Goal: Check status: Check status

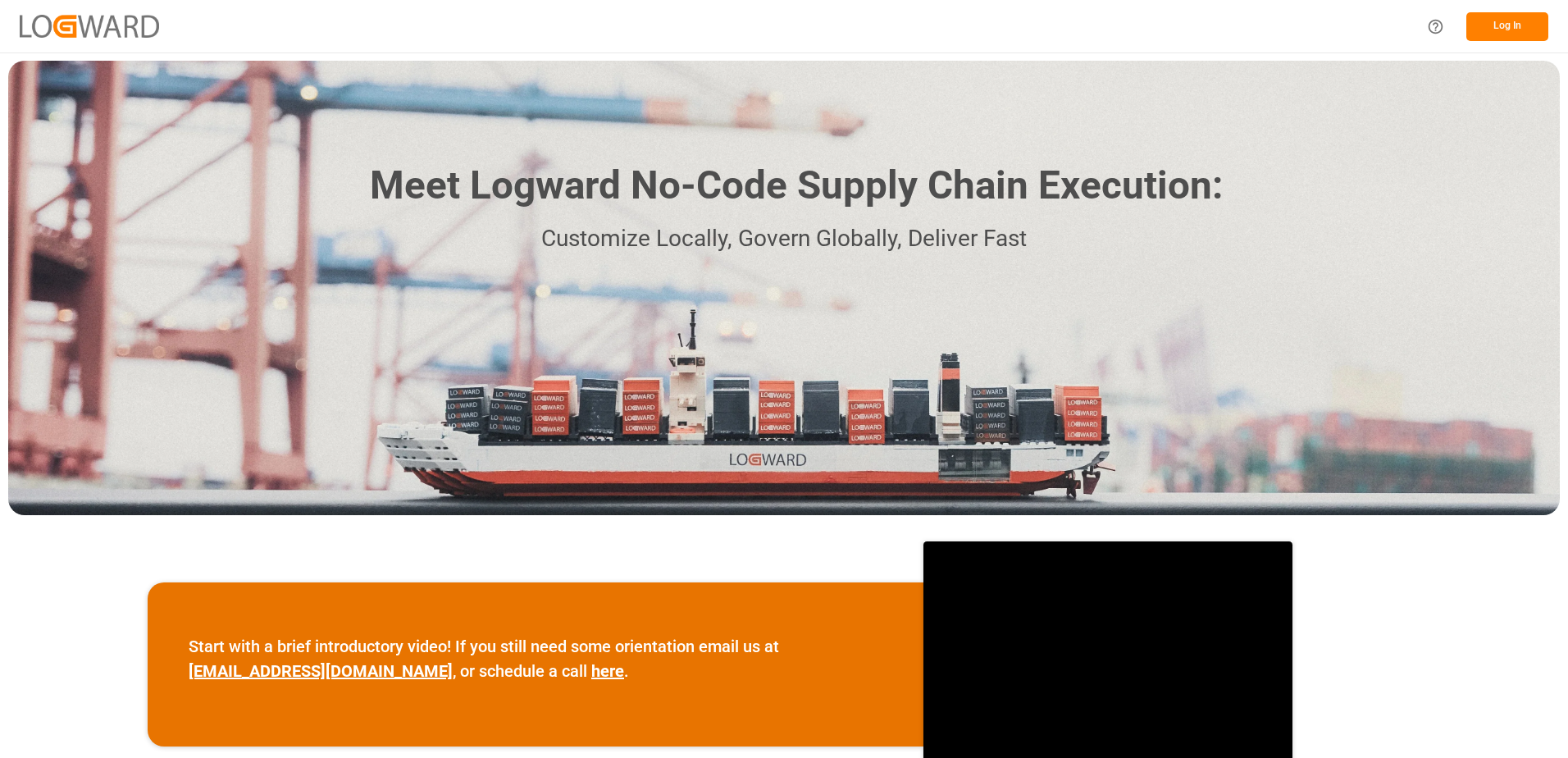
click at [1489, 32] on button "Log In" at bounding box center [1507, 27] width 82 height 29
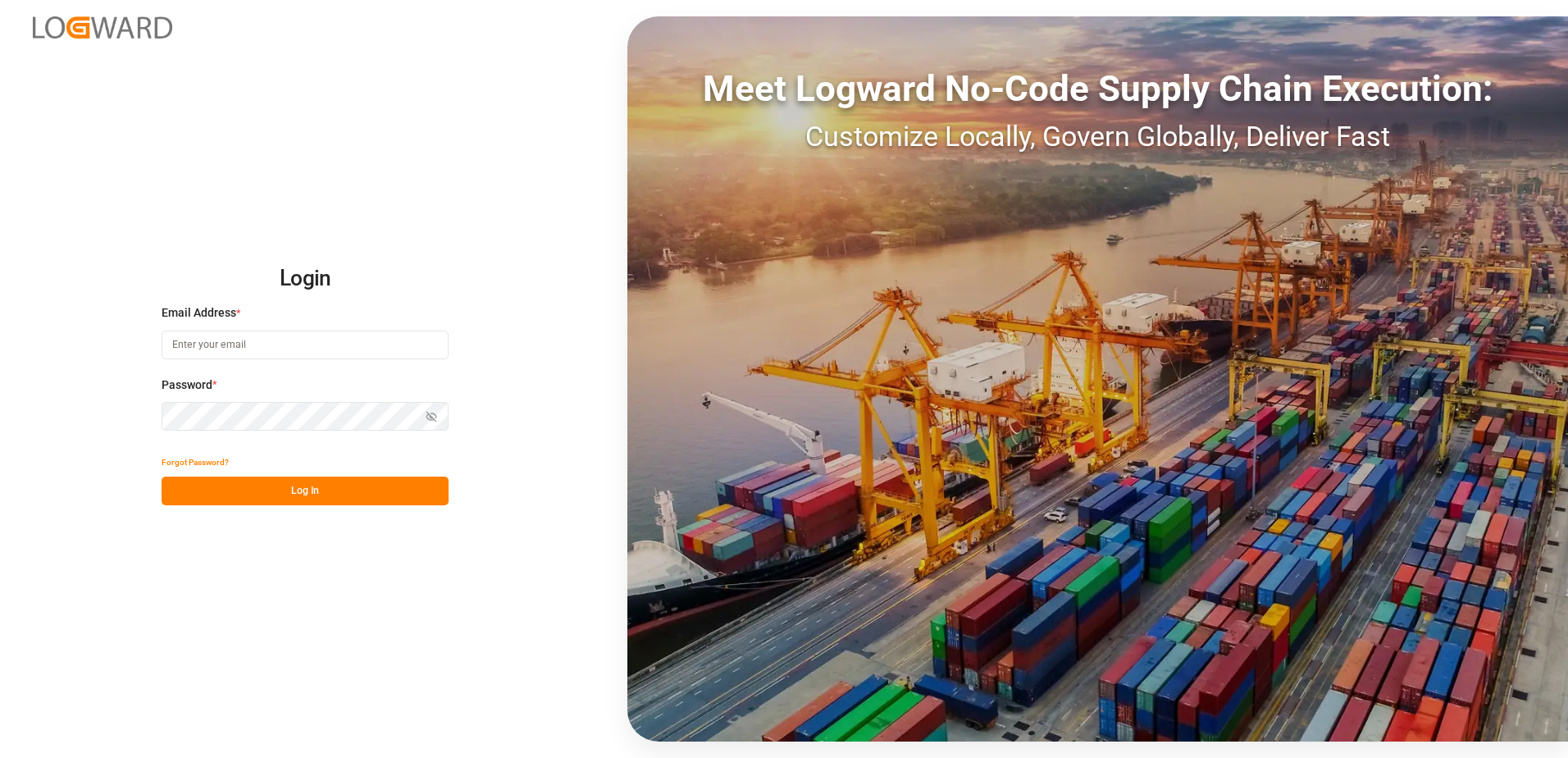
type input "[EMAIL_ADDRESS][PERSON_NAME][DOMAIN_NAME]"
click at [254, 507] on div "Login Email Address * [EMAIL_ADDRESS][PERSON_NAME][DOMAIN_NAME] Password * Show…" at bounding box center [784, 379] width 1568 height 758
click at [254, 503] on button "Log In" at bounding box center [305, 490] width 287 height 29
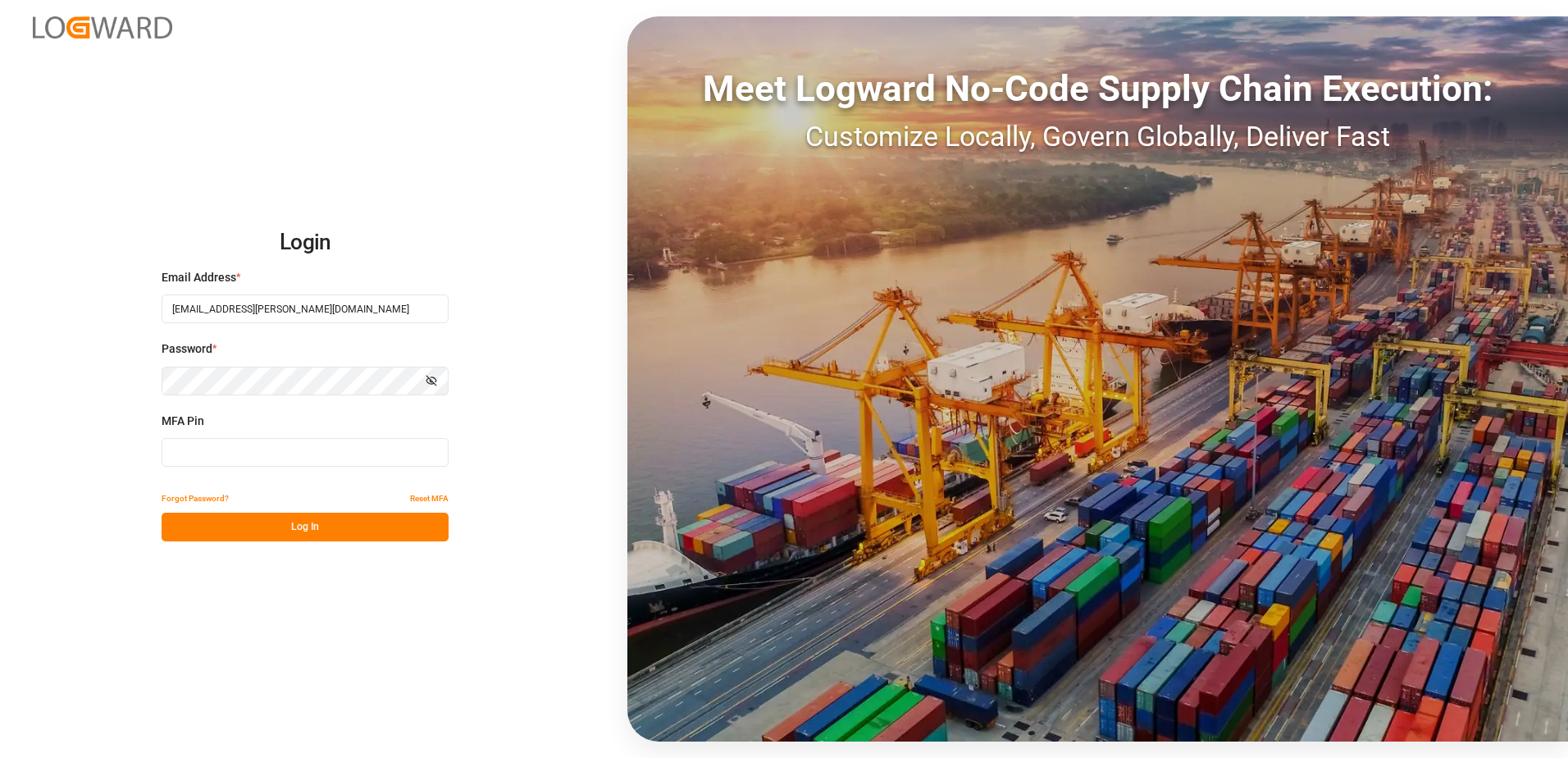
click at [259, 460] on input at bounding box center [305, 452] width 287 height 29
type input "327337"
click at [267, 527] on button "Log In" at bounding box center [305, 527] width 287 height 29
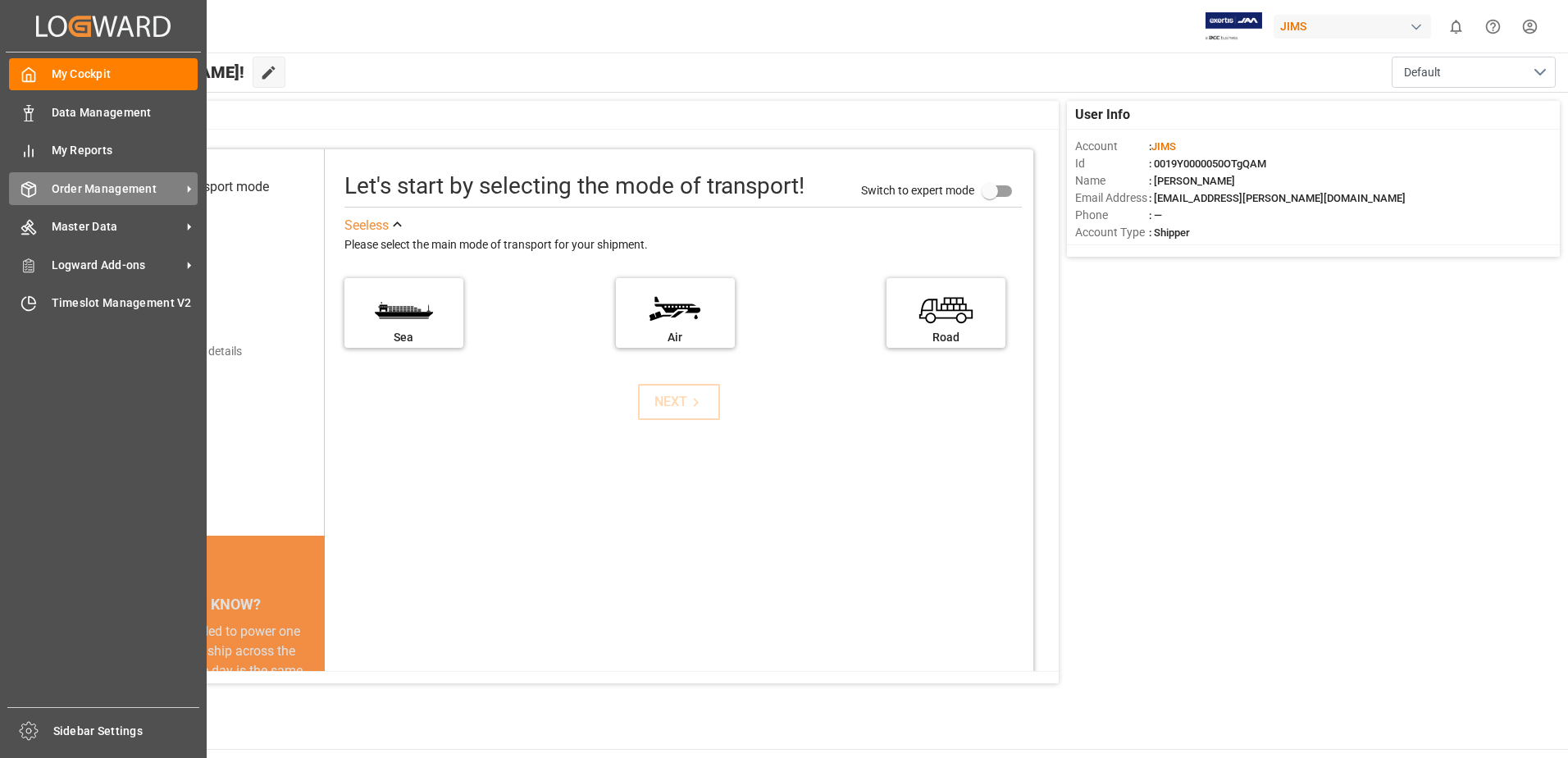
click at [57, 189] on span "Order Management" at bounding box center [116, 188] width 129 height 17
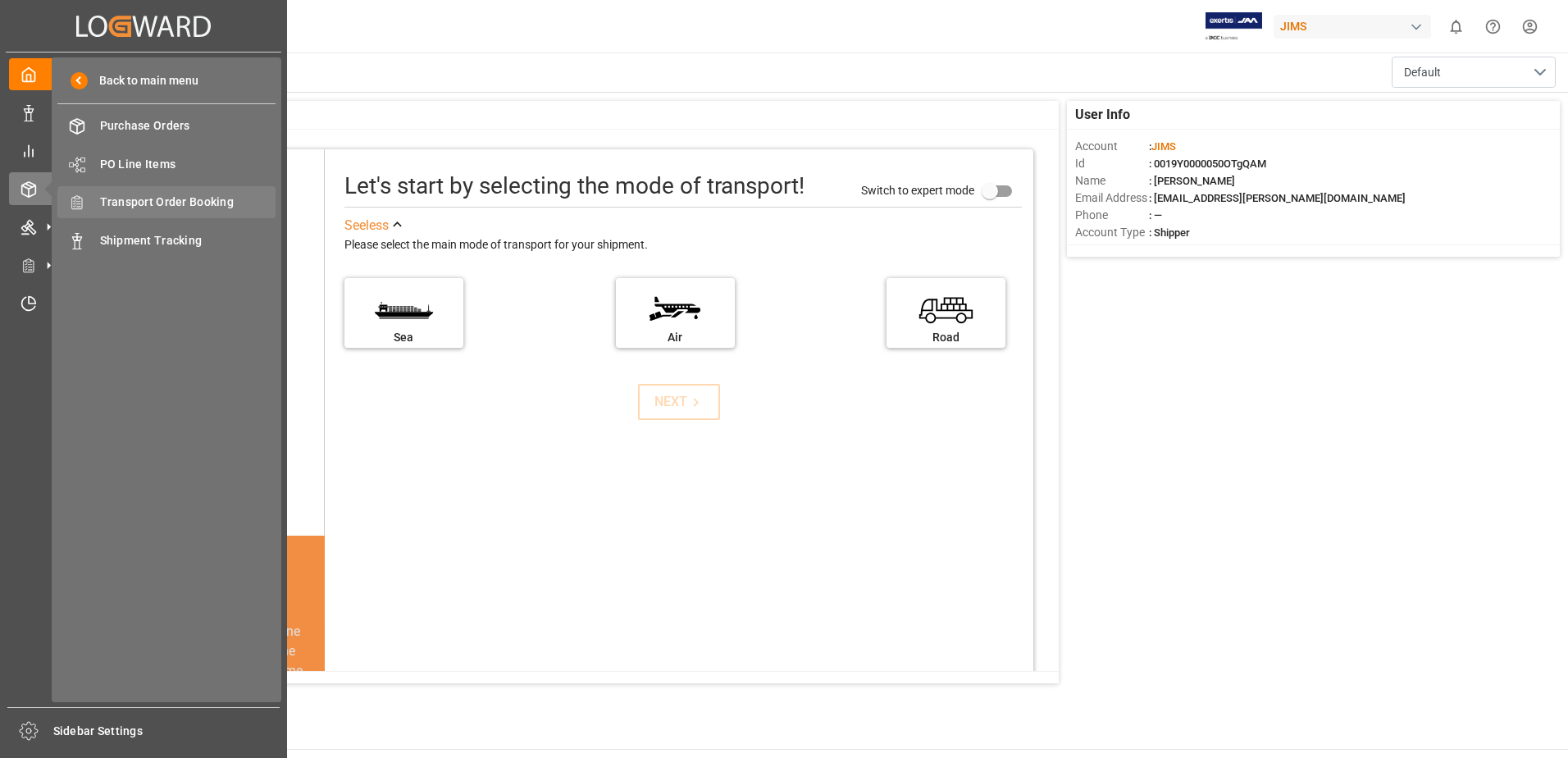
click at [171, 205] on span "Transport Order Booking" at bounding box center [188, 202] width 177 height 17
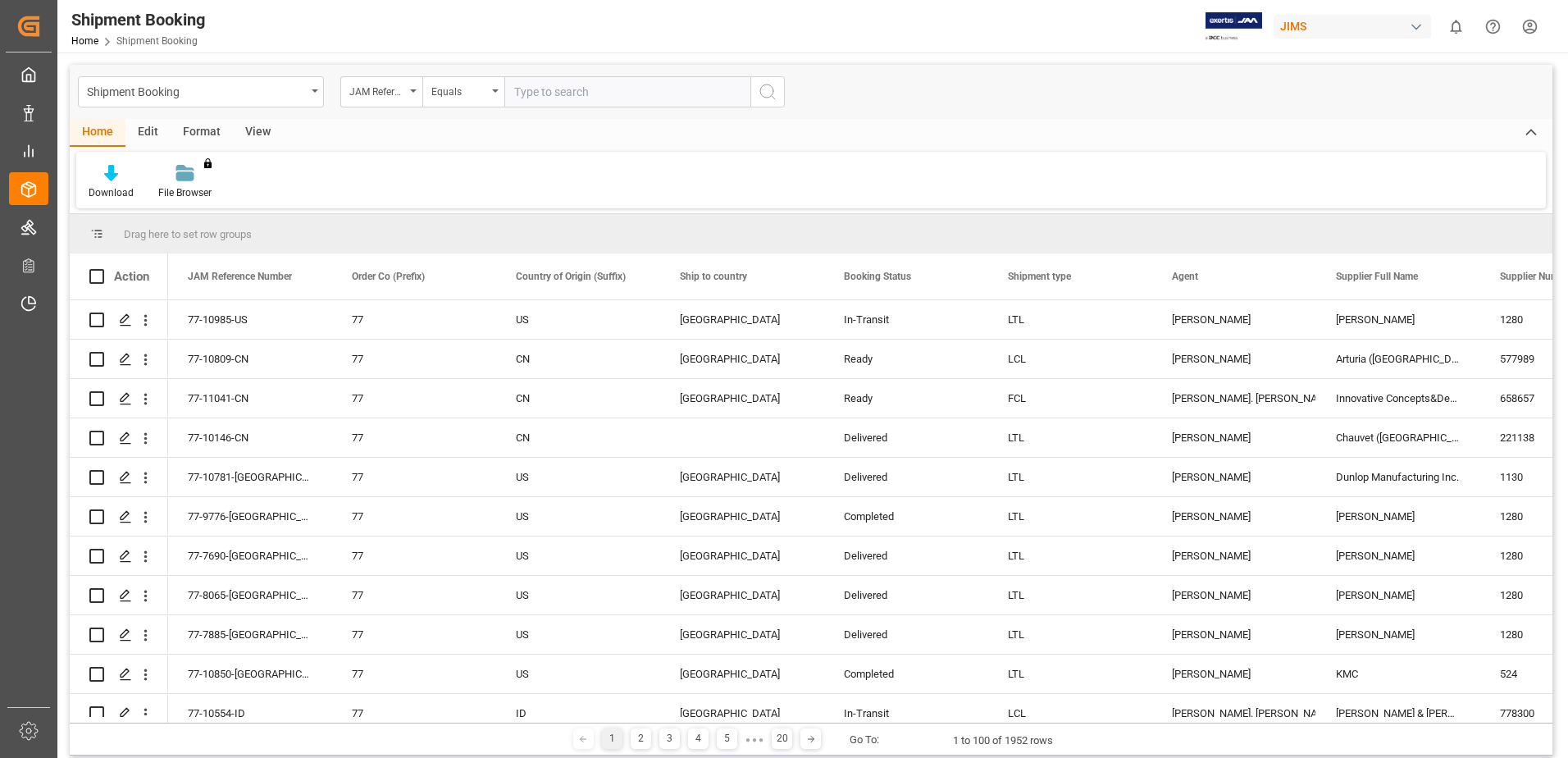
click at [571, 87] on input "text" at bounding box center [628, 92] width 246 height 31
type input "77-9822-ID"
click at [759, 97] on icon "search button" at bounding box center [768, 92] width 20 height 20
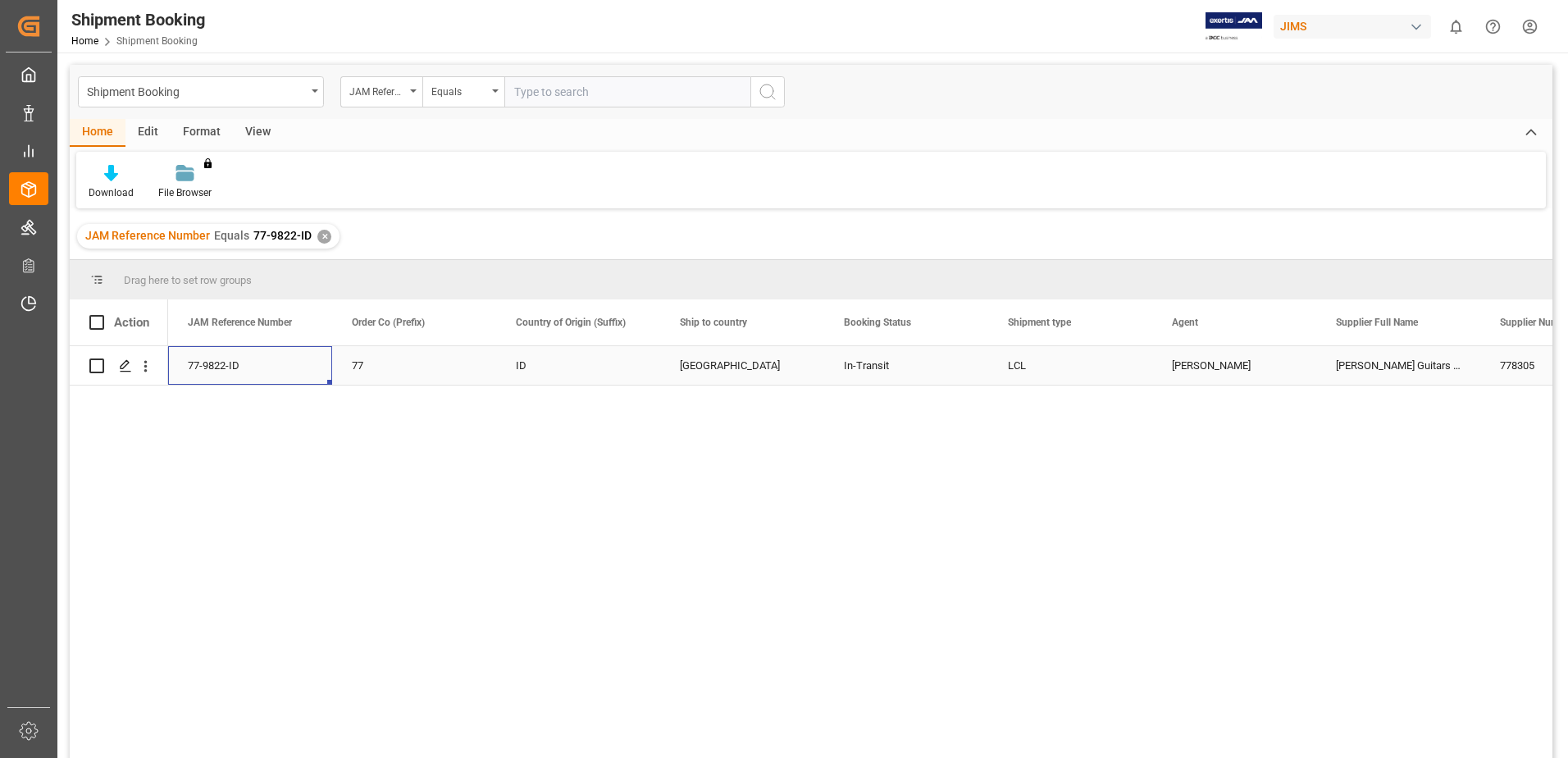
click at [224, 362] on div "77-9822-ID" at bounding box center [250, 365] width 164 height 38
click at [199, 365] on div "77-9822-ID" at bounding box center [250, 365] width 164 height 38
click at [199, 366] on div "77-9822-ID" at bounding box center [250, 365] width 164 height 38
click at [120, 373] on icon "Press SPACE to select this row." at bounding box center [125, 366] width 13 height 13
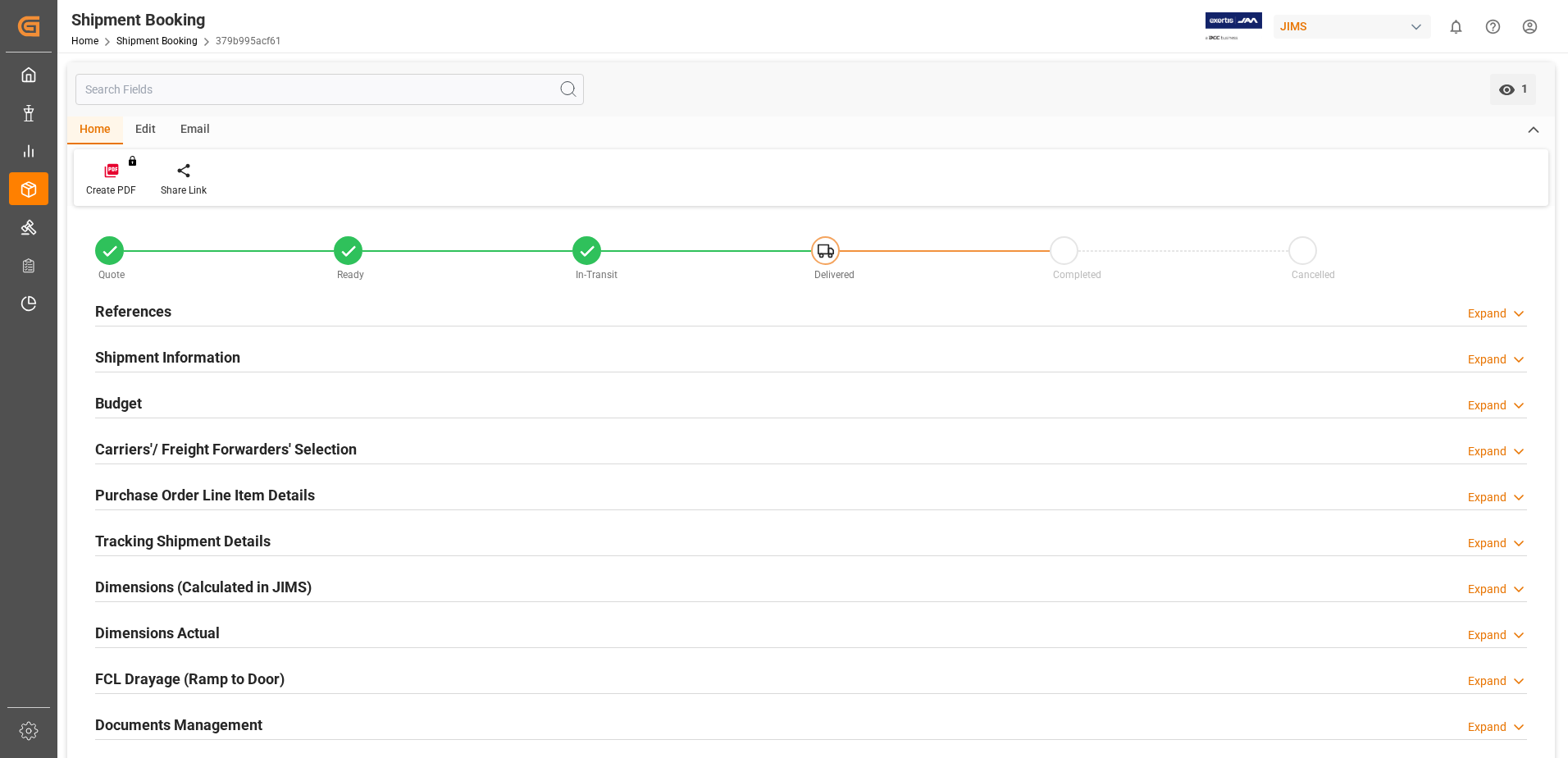
click at [140, 396] on h2 "Budget" at bounding box center [119, 403] width 46 height 22
